Goal: Task Accomplishment & Management: Use online tool/utility

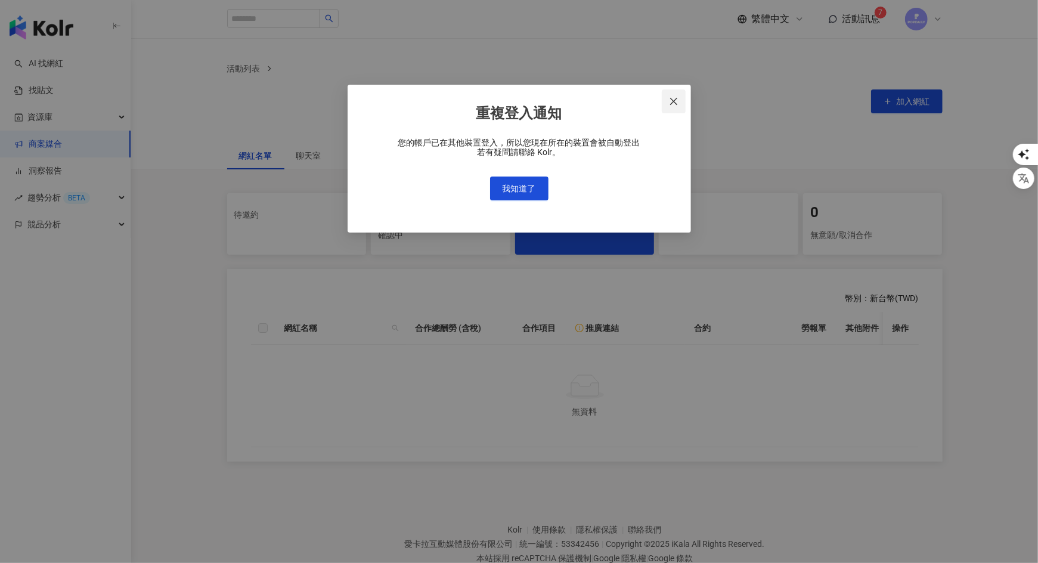
click at [669, 106] on button "Close" at bounding box center [674, 101] width 24 height 24
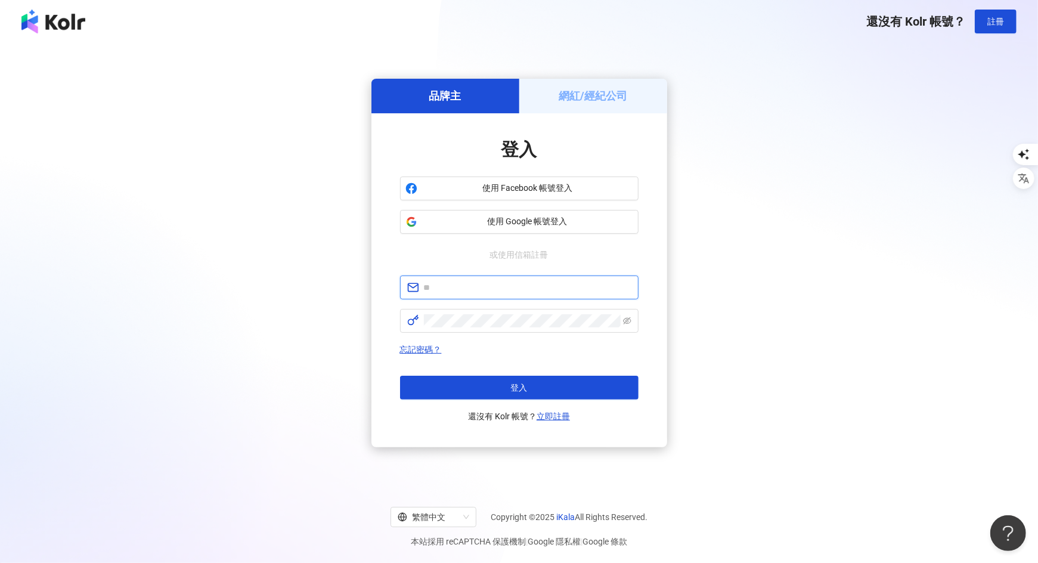
type input "**********"
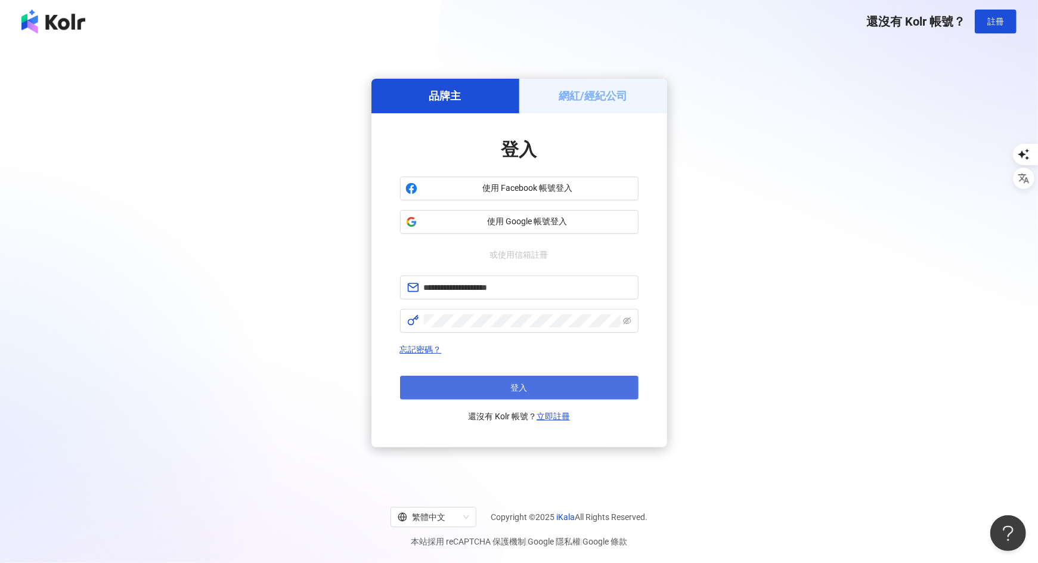
click at [511, 387] on span "登入" at bounding box center [519, 388] width 17 height 10
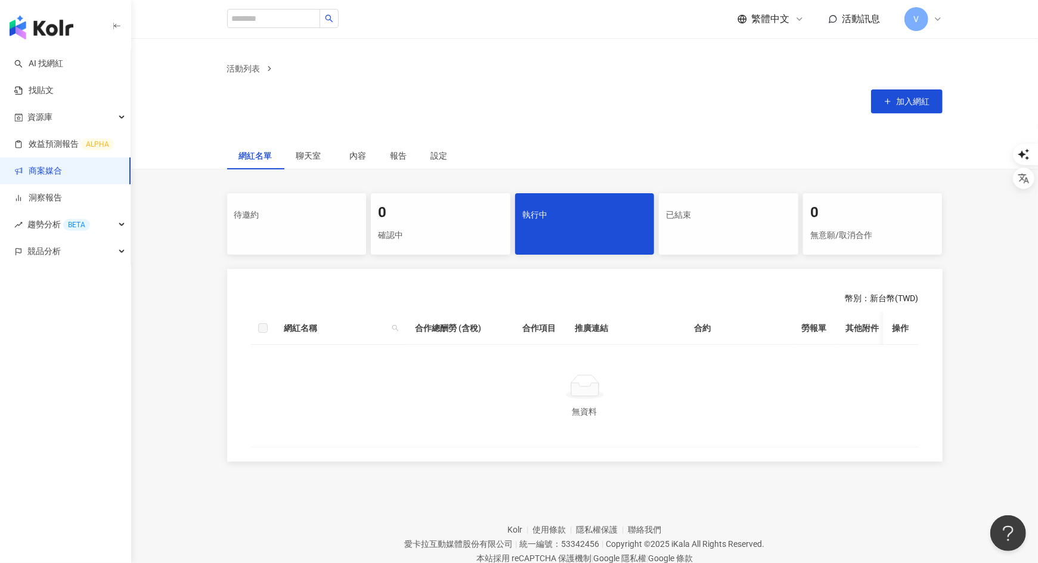
click at [919, 22] on span "V" at bounding box center [917, 19] width 24 height 24
